Goal: Task Accomplishment & Management: Manage account settings

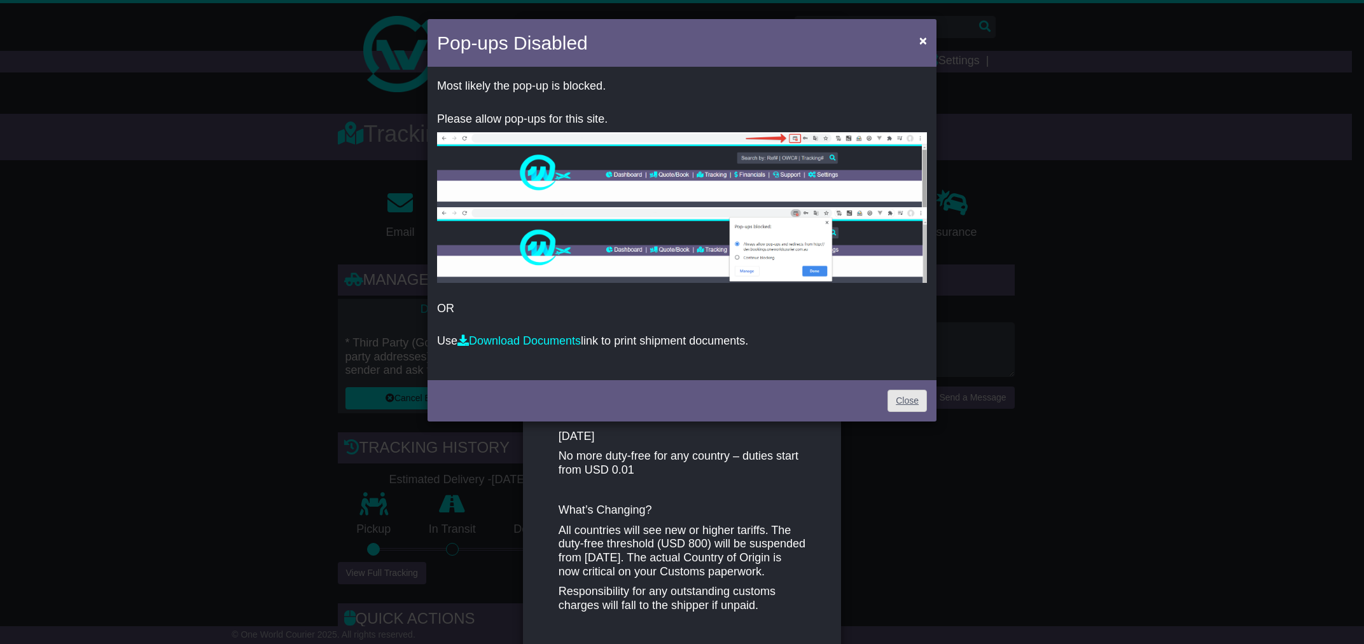
click at [894, 405] on link "Close" at bounding box center [906, 401] width 39 height 22
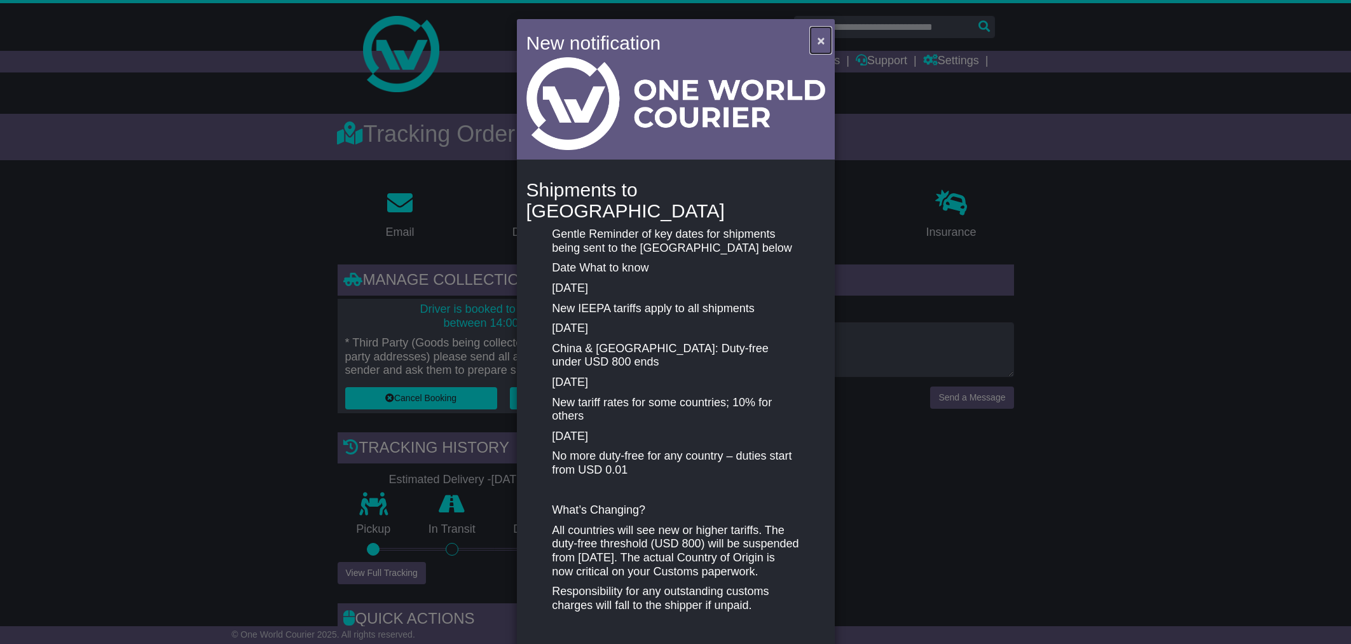
click at [813, 40] on button "×" at bounding box center [821, 40] width 20 height 26
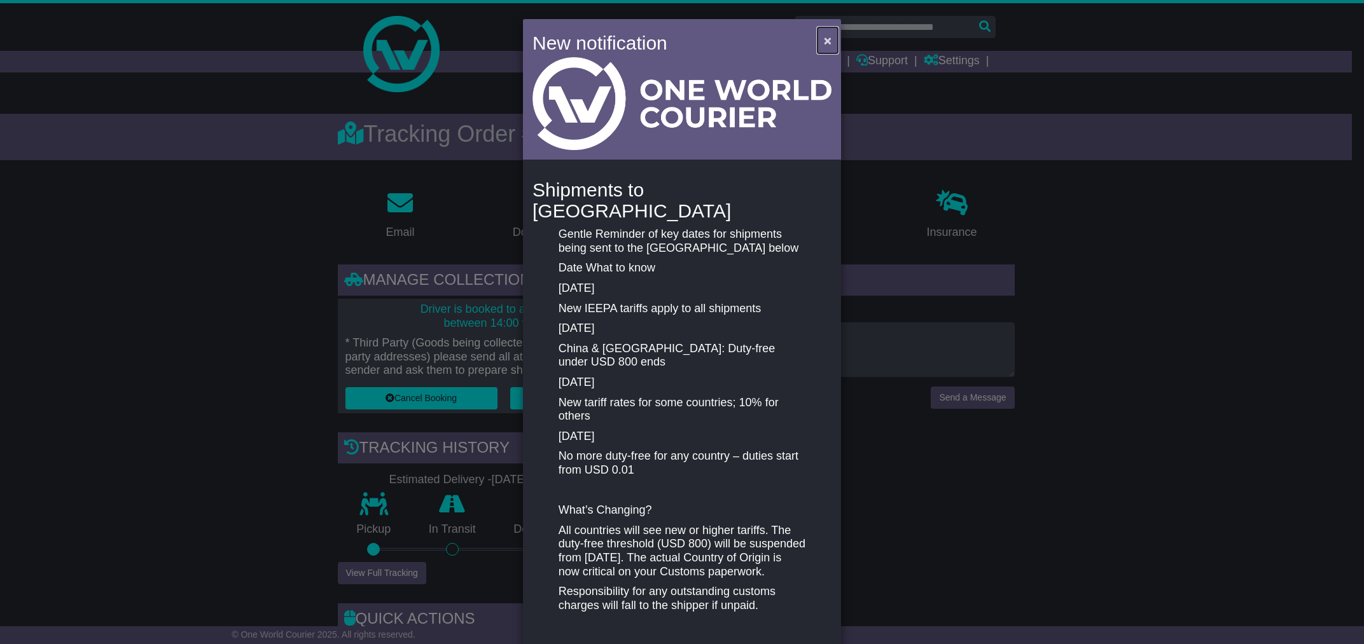
drag, startPoint x: 820, startPoint y: 37, endPoint x: 804, endPoint y: 62, distance: 30.3
click at [824, 37] on span "×" at bounding box center [828, 40] width 8 height 15
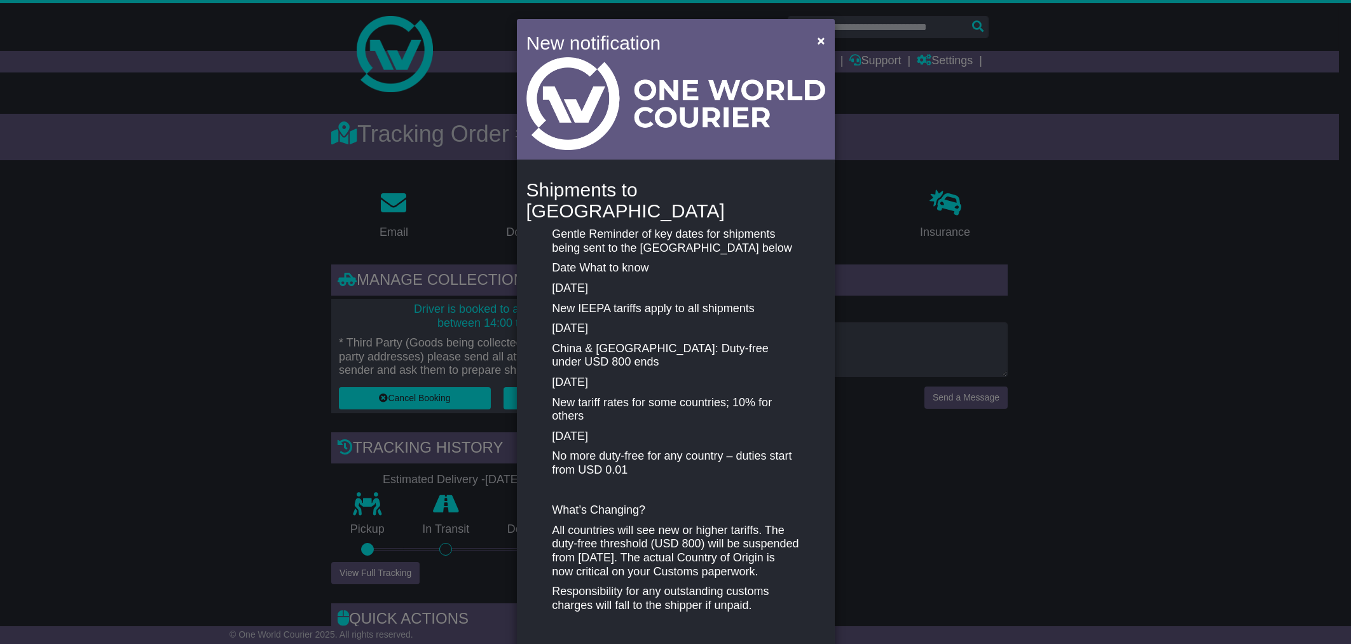
click at [747, 60] on link "Tracking" at bounding box center [733, 62] width 56 height 22
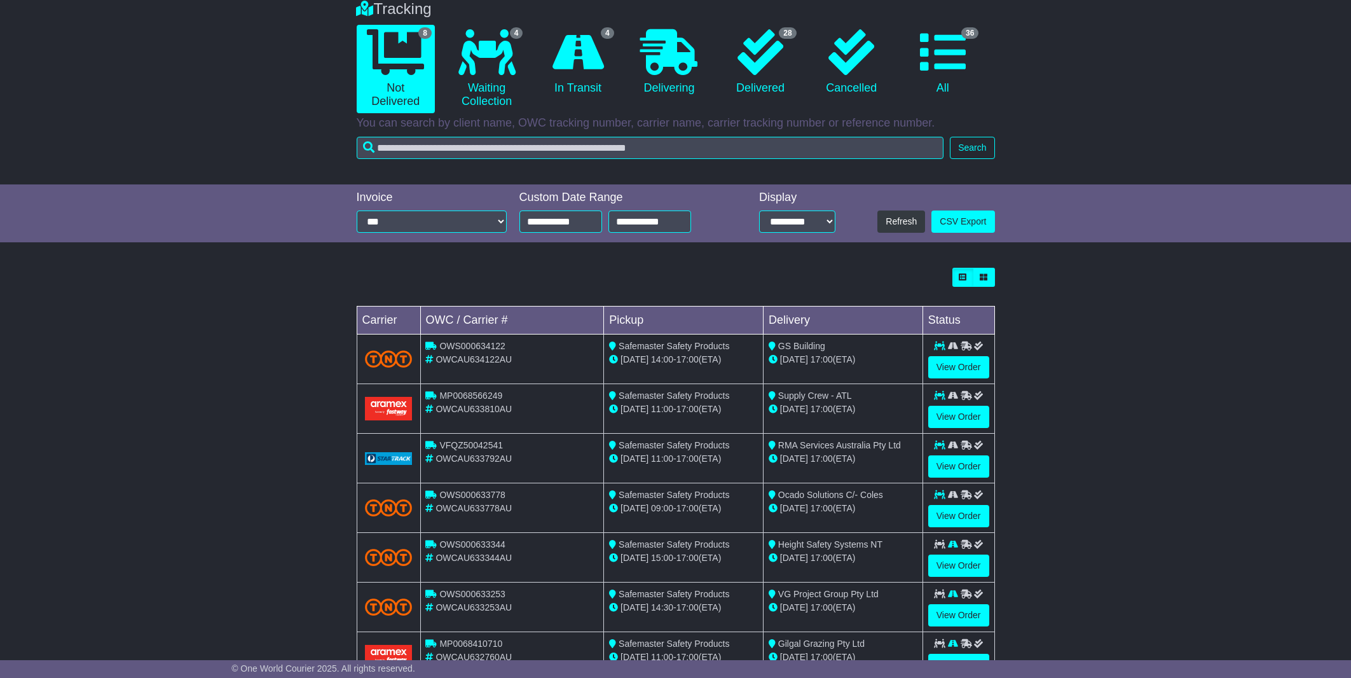
scroll to position [114, 0]
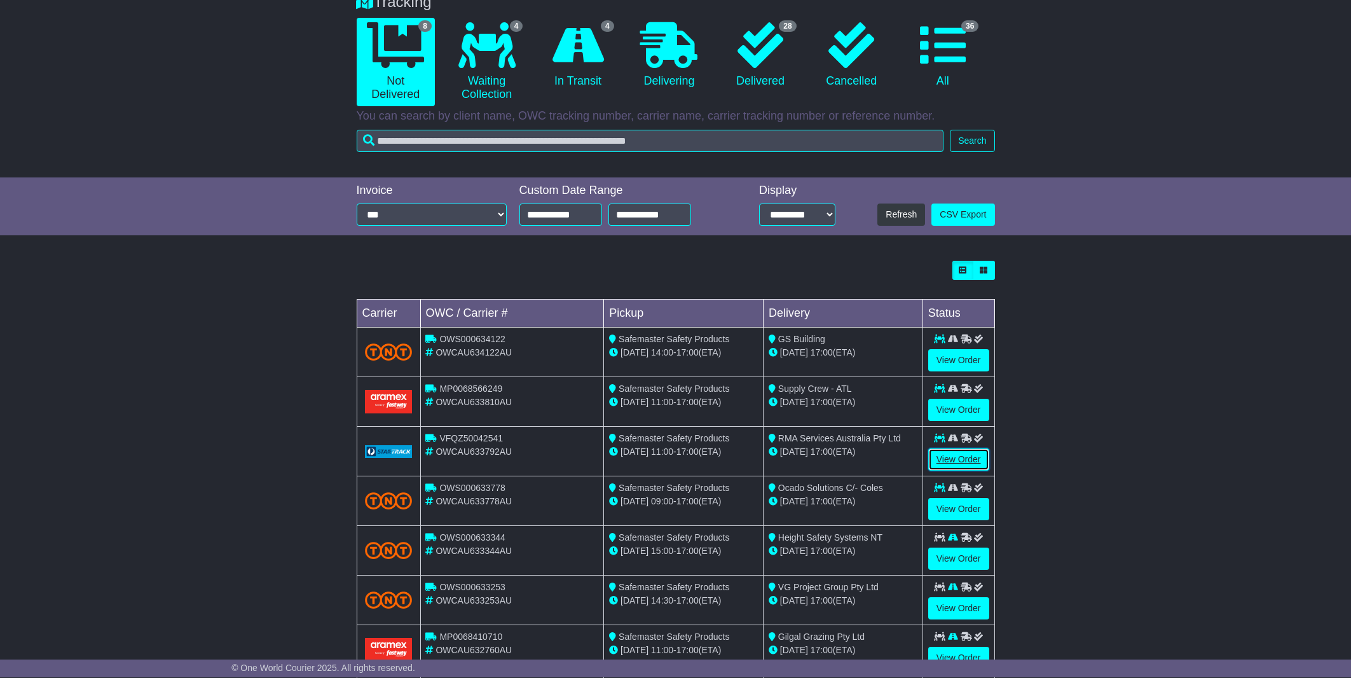
click at [953, 458] on link "View Order" at bounding box center [959, 460] width 61 height 22
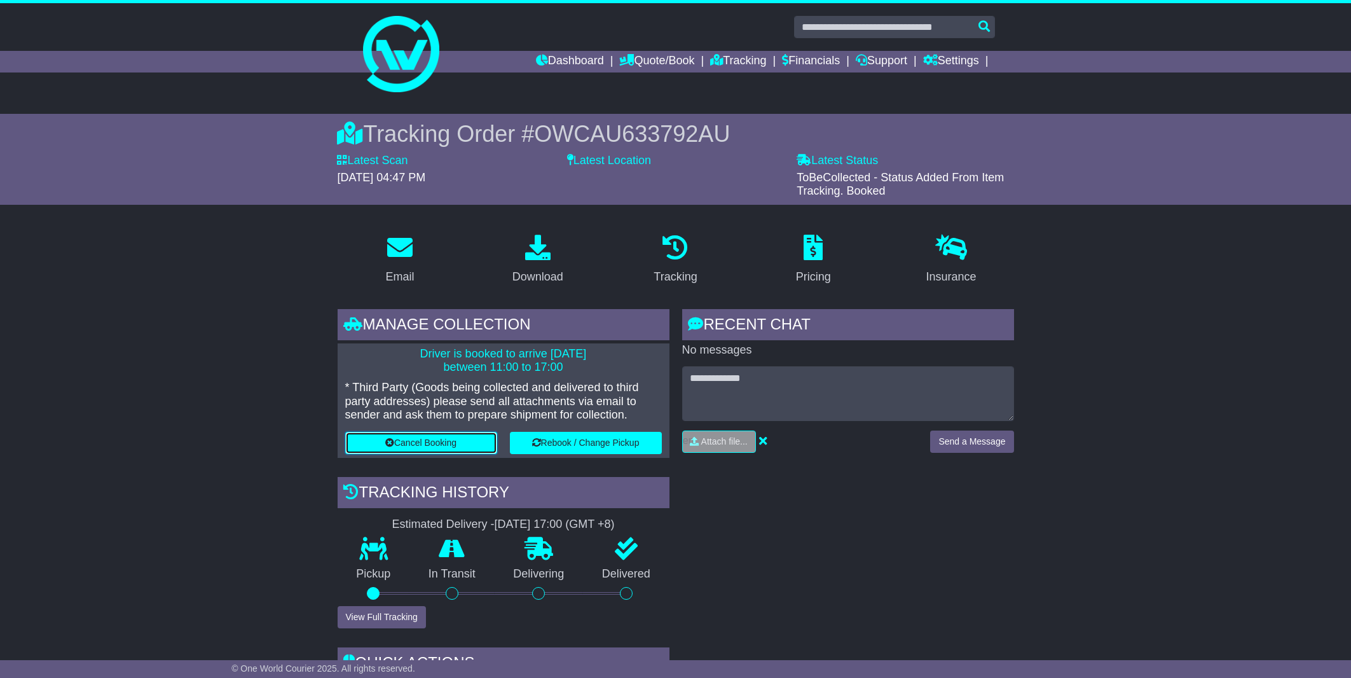
click at [445, 442] on button "Cancel Booking" at bounding box center [421, 443] width 152 height 22
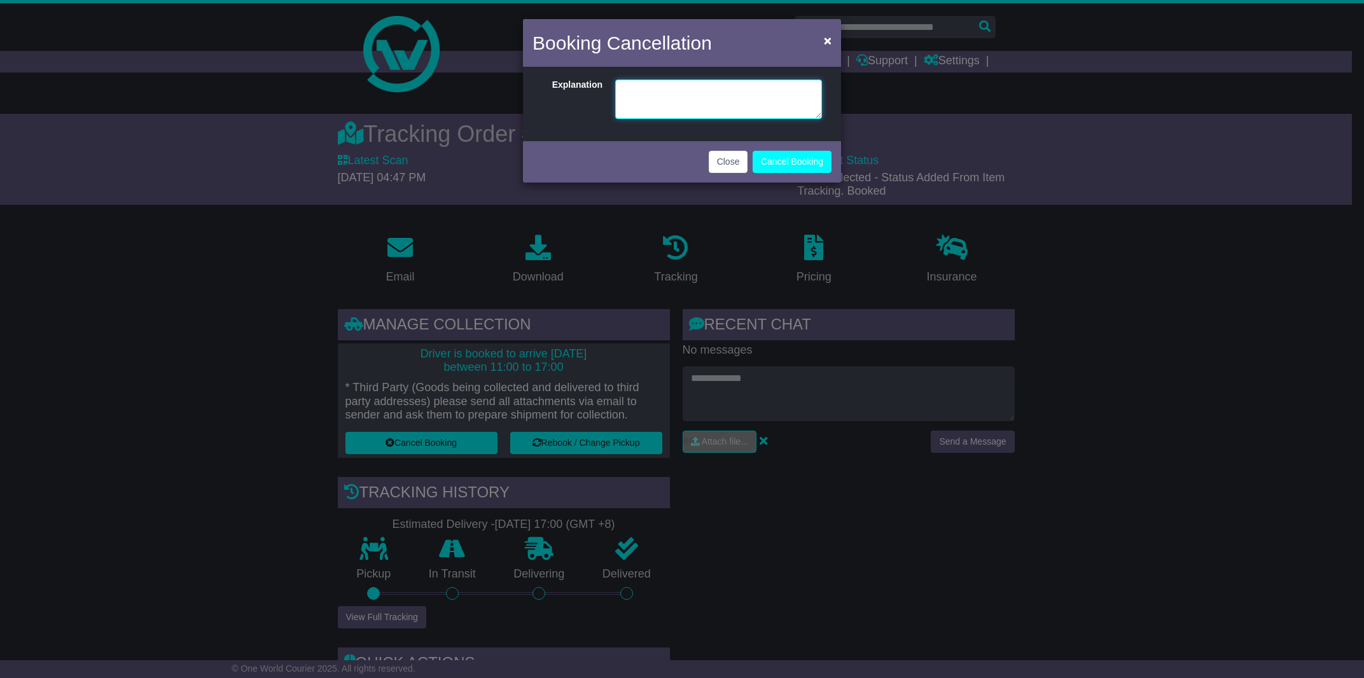
click at [677, 97] on textarea at bounding box center [718, 98] width 207 height 39
type textarea "**********"
click at [772, 163] on button "Cancel Booking" at bounding box center [791, 162] width 79 height 22
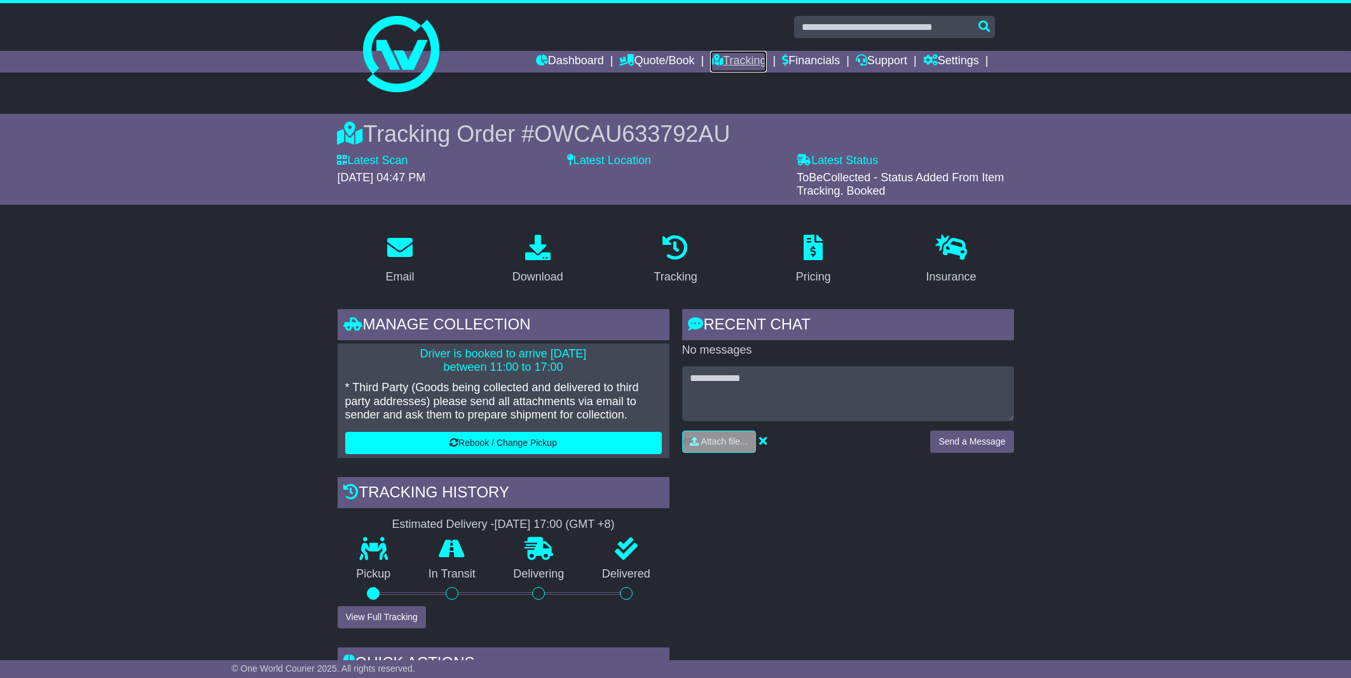
click at [735, 63] on link "Tracking" at bounding box center [738, 62] width 56 height 22
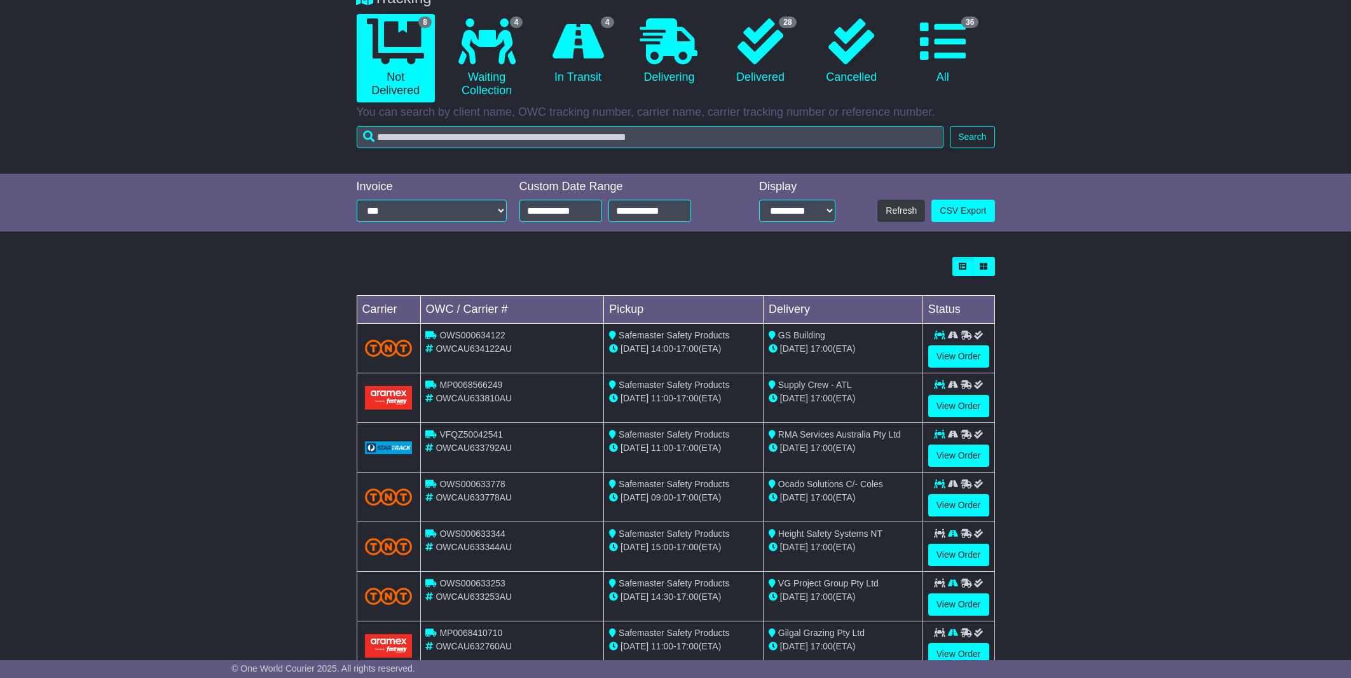
scroll to position [128, 0]
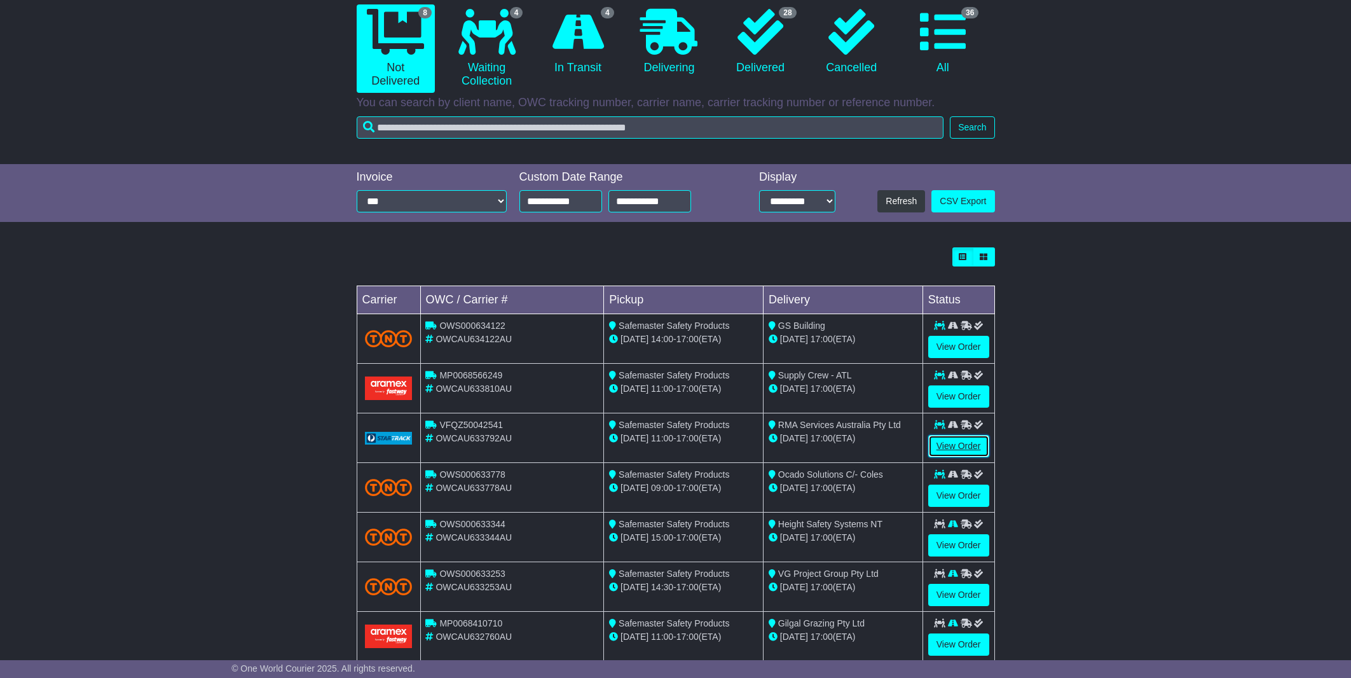
click at [950, 445] on link "View Order" at bounding box center [959, 446] width 61 height 22
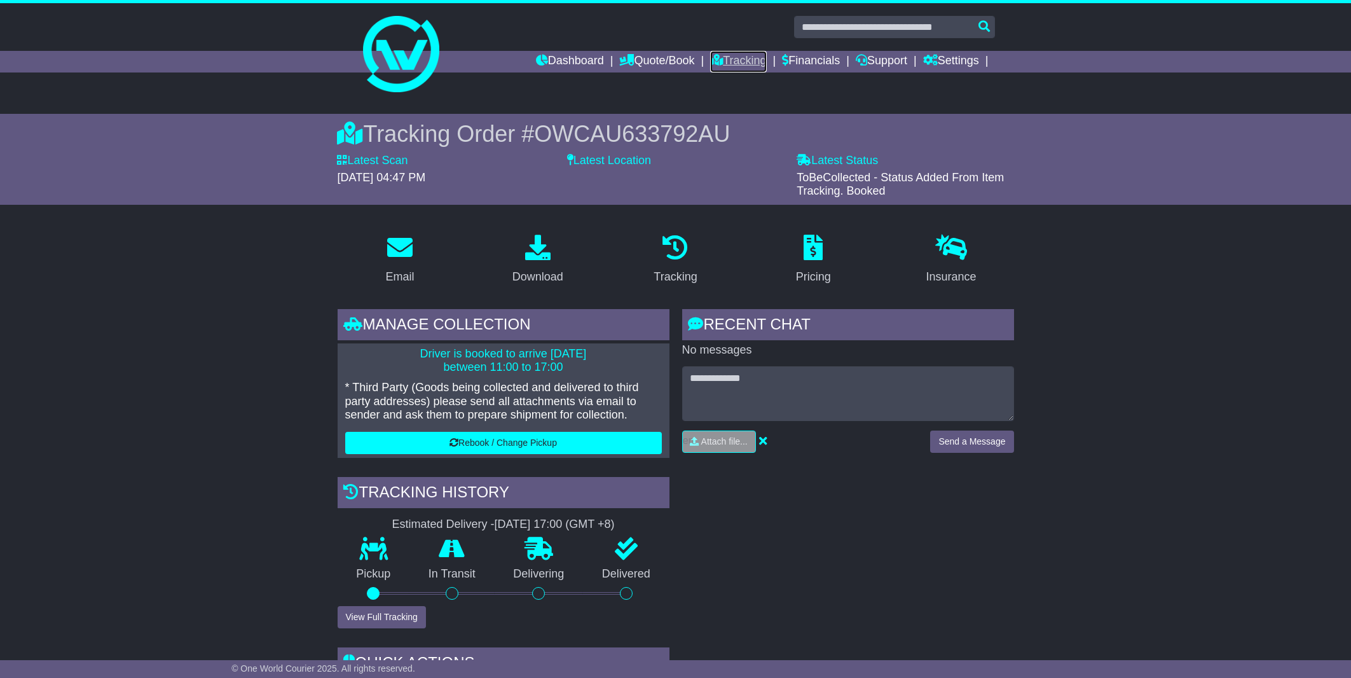
click at [730, 59] on link "Tracking" at bounding box center [738, 62] width 56 height 22
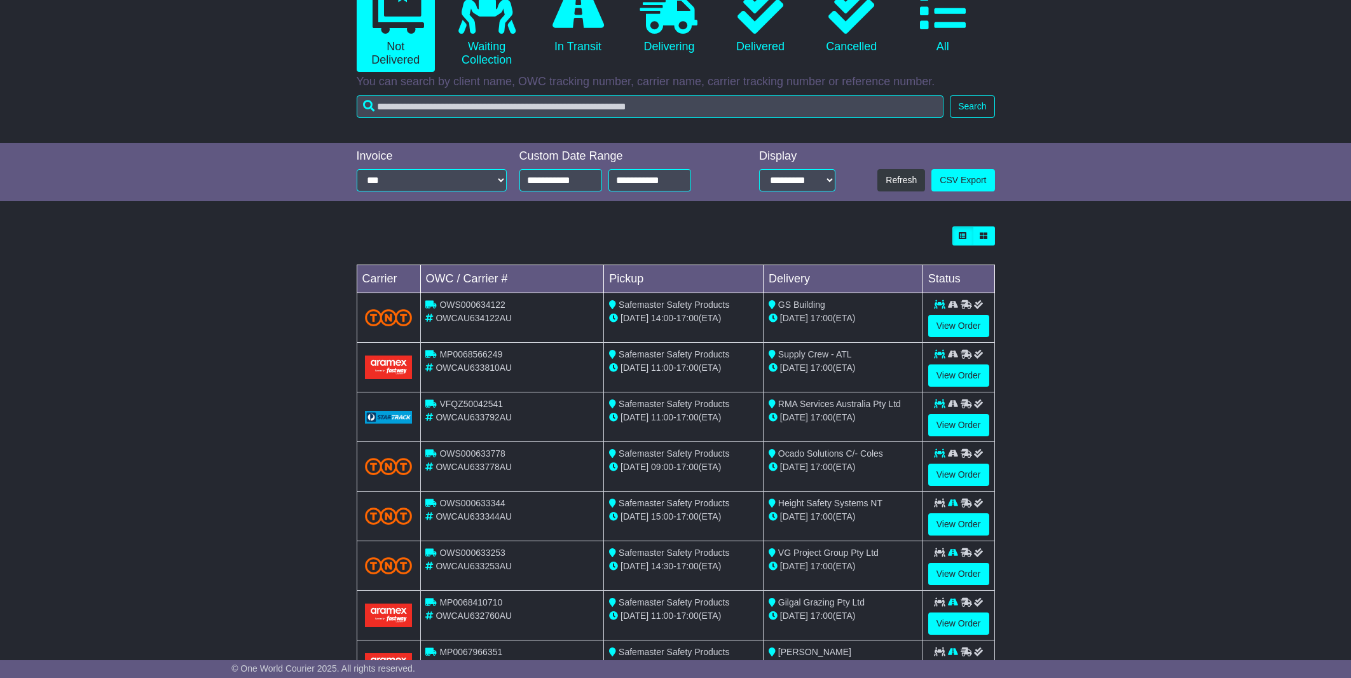
scroll to position [150, 0]
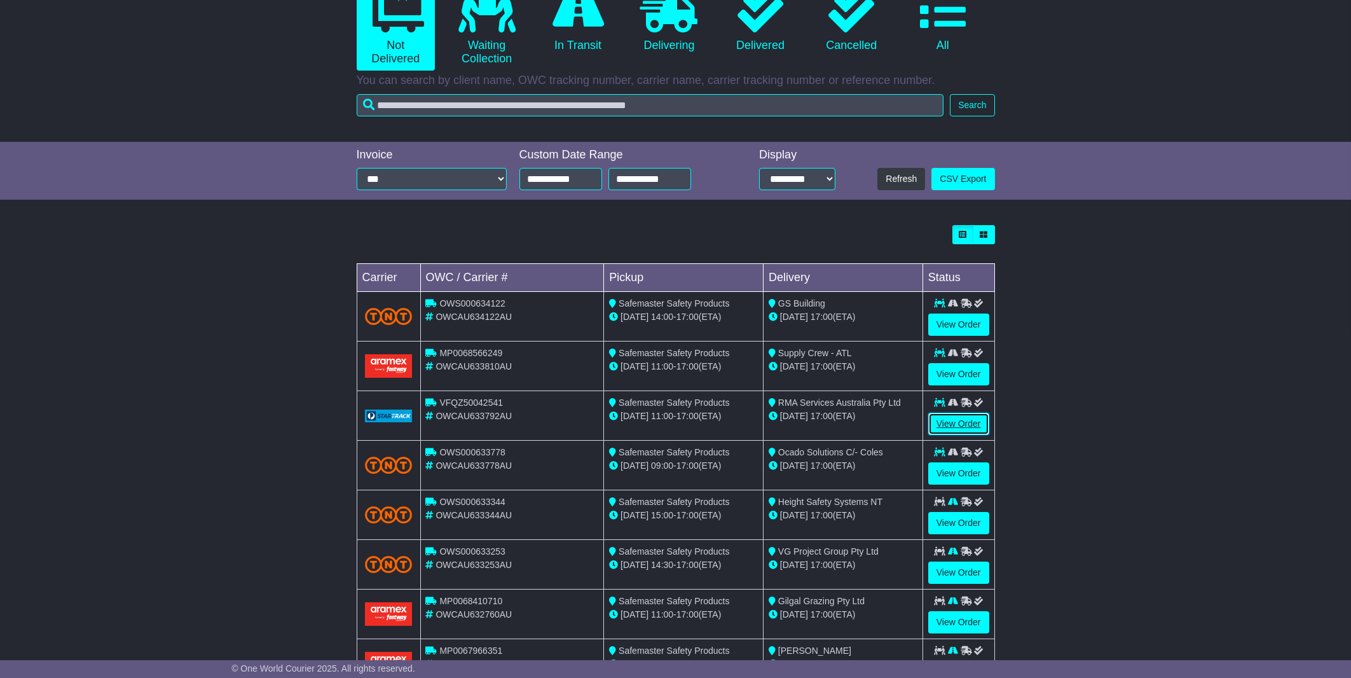
click at [968, 430] on link "View Order" at bounding box center [959, 424] width 61 height 22
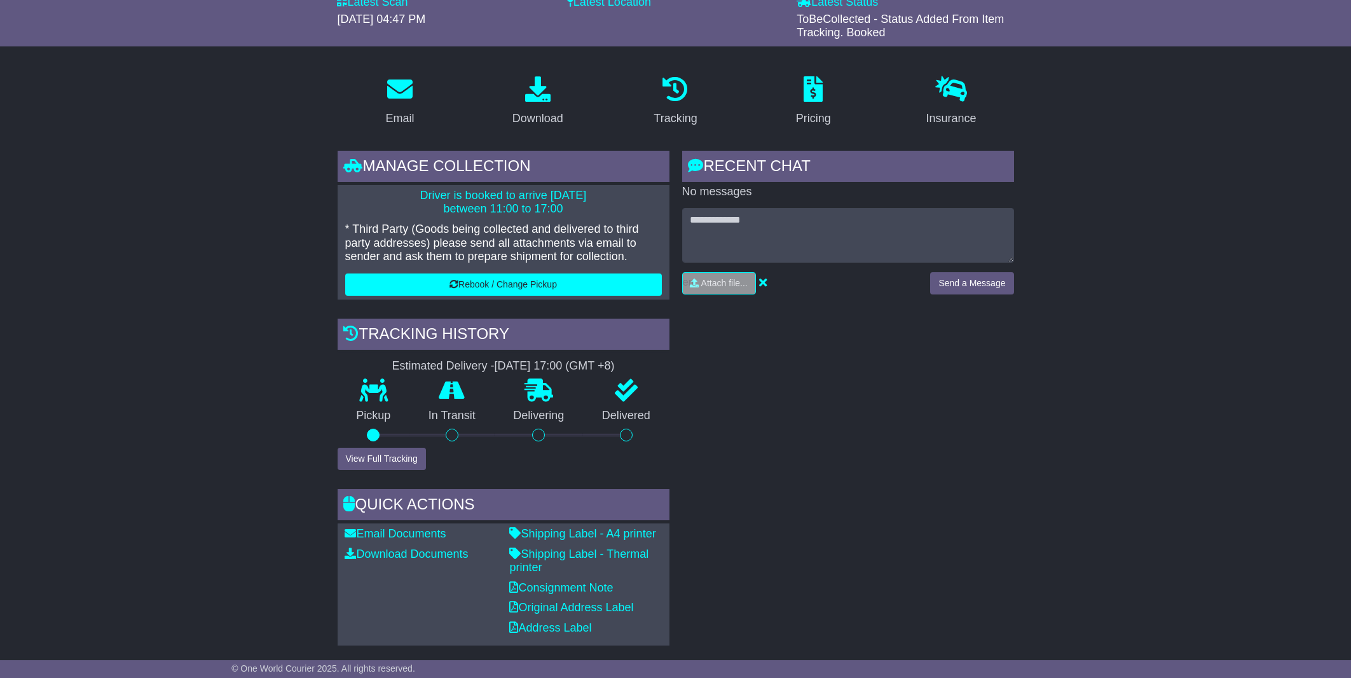
scroll to position [162, 0]
